Goal: Transaction & Acquisition: Purchase product/service

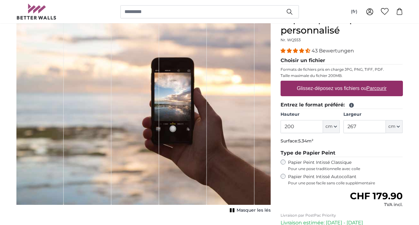
scroll to position [68, 0]
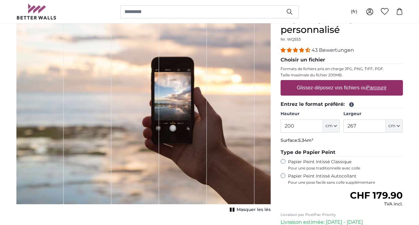
click at [377, 87] on u "Parcourir" at bounding box center [377, 87] width 20 height 5
click at [377, 82] on input "Glissez-déposez vos fichiers ou Parcourir" at bounding box center [342, 81] width 122 height 2
type input "**********"
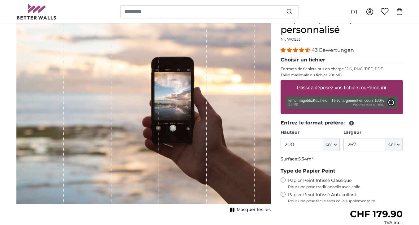
type input "266"
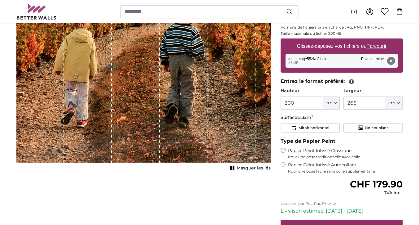
scroll to position [113, 0]
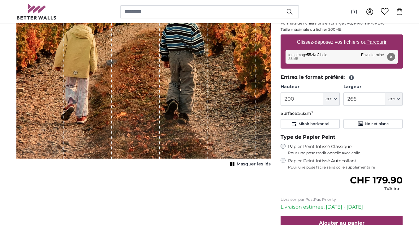
click at [244, 164] on span "Masquer les lés" at bounding box center [254, 164] width 34 height 6
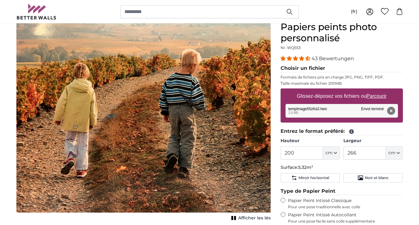
scroll to position [59, 0]
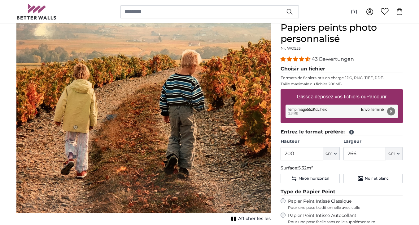
click at [337, 154] on icon "button" at bounding box center [335, 153] width 3 height 3
click at [288, 153] on input "200" at bounding box center [302, 153] width 42 height 13
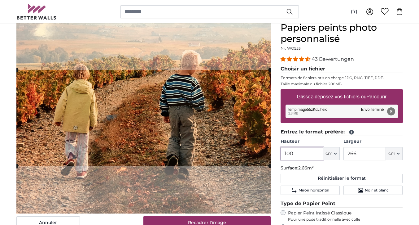
type input "100"
click at [400, 153] on icon "button" at bounding box center [398, 153] width 2 height 1
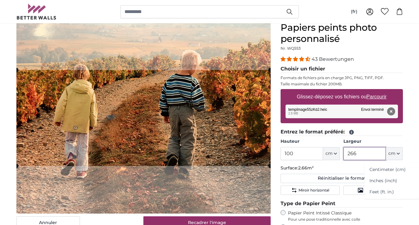
click at [359, 152] on input "266" at bounding box center [365, 153] width 42 height 13
type input "2"
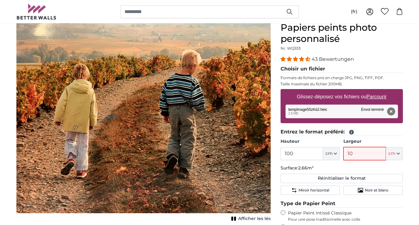
type input "100"
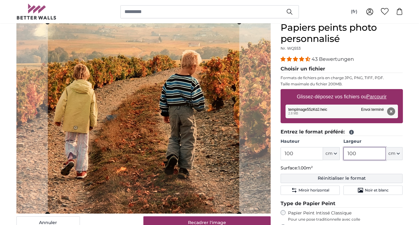
type input "100"
click at [330, 178] on button "Réinitialiser le format" at bounding box center [342, 178] width 122 height 9
type input "200"
type input "266"
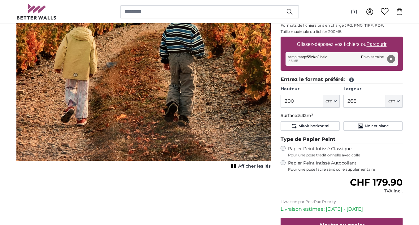
scroll to position [111, 0]
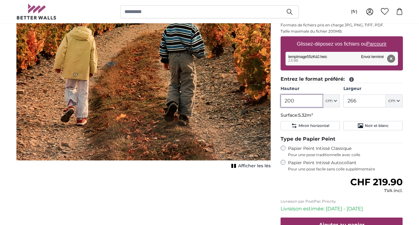
click at [288, 102] on input "200" at bounding box center [302, 100] width 42 height 13
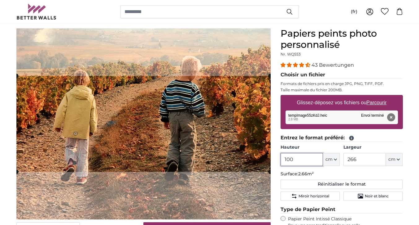
scroll to position [54, 0]
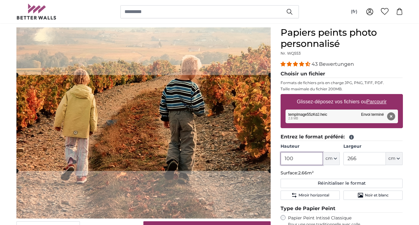
type input "100"
click at [358, 158] on input "266" at bounding box center [365, 158] width 42 height 13
type input "2"
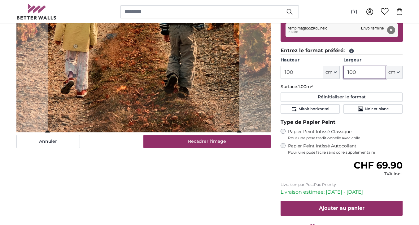
scroll to position [152, 0]
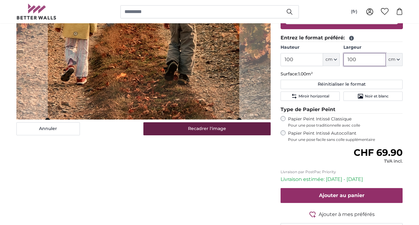
type input "100"
click at [214, 129] on button "Recadrer l'image" at bounding box center [206, 128] width 127 height 13
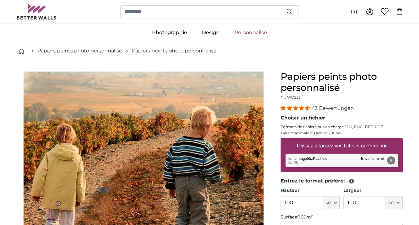
scroll to position [9, 0]
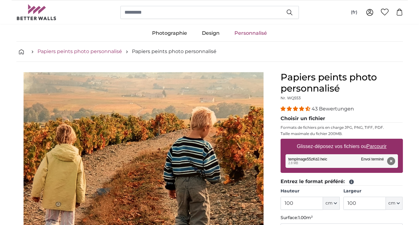
click at [101, 51] on link "Papiers peints photo personnalisé" at bounding box center [79, 51] width 85 height 7
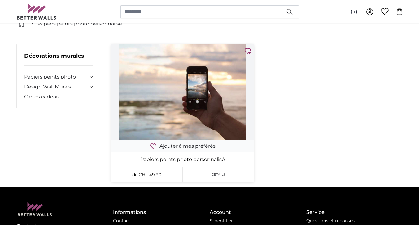
scroll to position [39, 0]
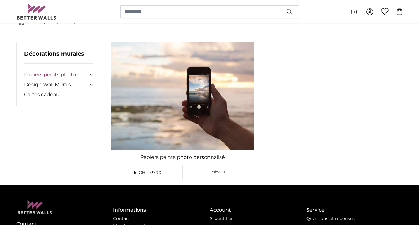
click at [72, 73] on link "Papiers peints photo" at bounding box center [56, 74] width 64 height 7
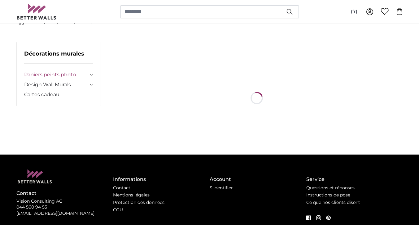
scroll to position [0, 0]
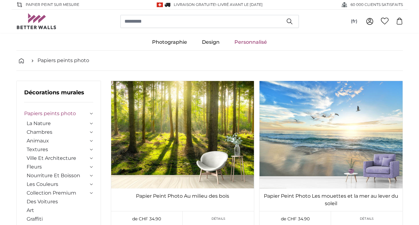
click at [252, 42] on link "Personnalisé" at bounding box center [250, 42] width 47 height 16
